Goal: Task Accomplishment & Management: Use online tool/utility

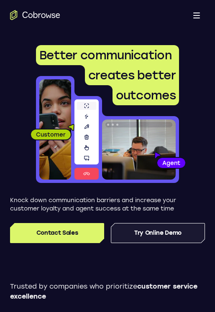
click at [135, 239] on link "Try Online Demo" at bounding box center [158, 233] width 94 height 20
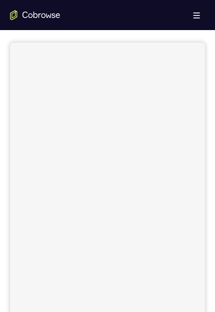
scroll to position [84, 0]
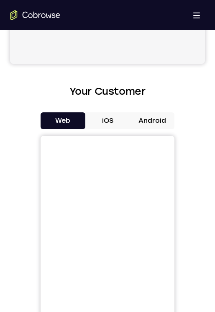
click at [147, 124] on button "Android" at bounding box center [152, 120] width 45 height 17
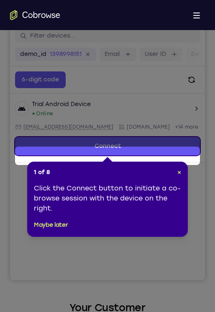
scroll to position [89, 0]
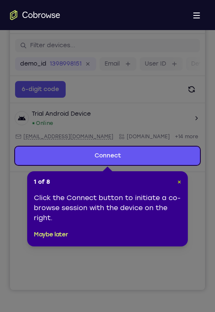
click at [179, 182] on span "×" at bounding box center [179, 181] width 4 height 7
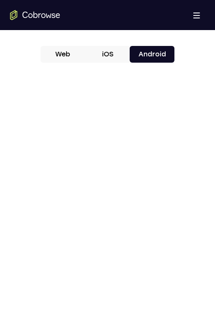
scroll to position [423, 0]
